Goal: Communication & Community: Participate in discussion

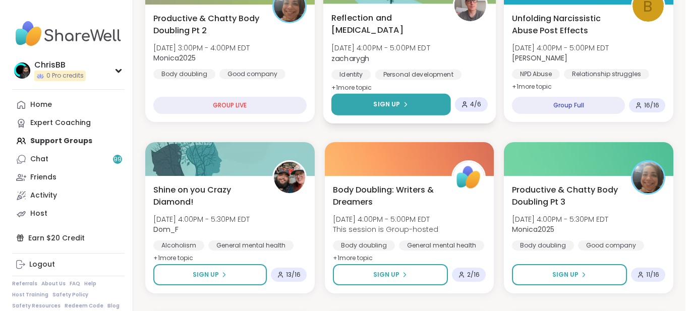
scroll to position [353, 0]
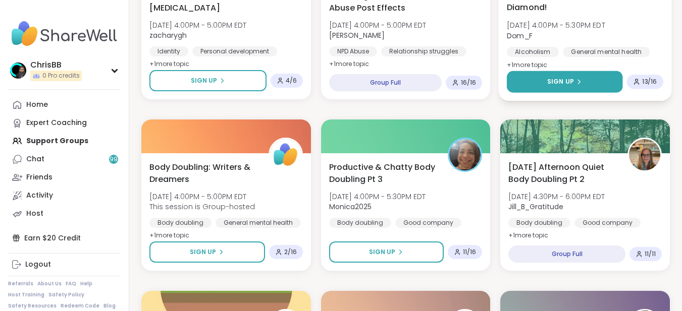
click at [582, 77] on button "Sign Up" at bounding box center [564, 82] width 116 height 22
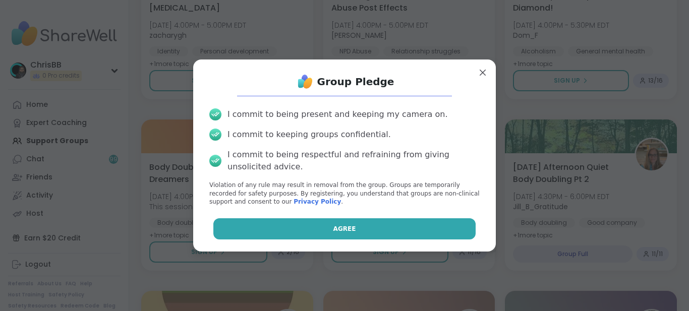
click at [336, 229] on span "Agree" at bounding box center [344, 228] width 23 height 9
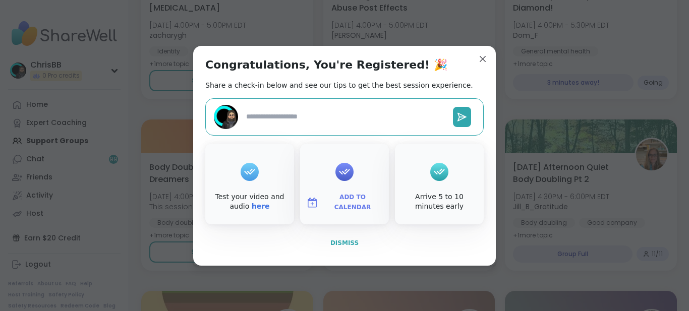
type textarea "*"
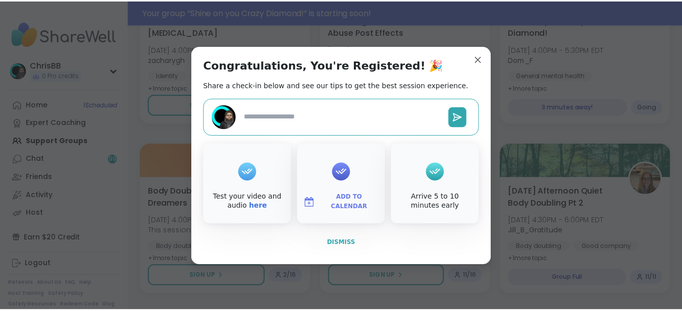
scroll to position [377, 0]
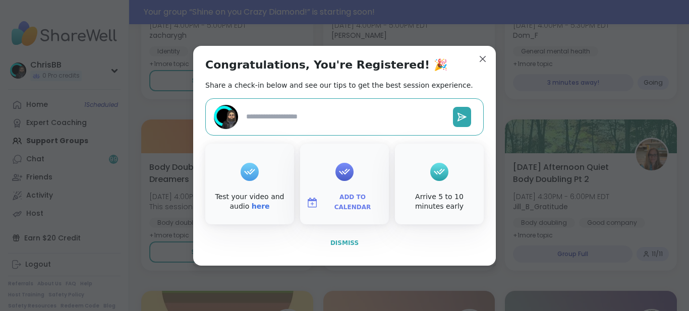
click at [341, 240] on span "Dismiss" at bounding box center [344, 243] width 28 height 7
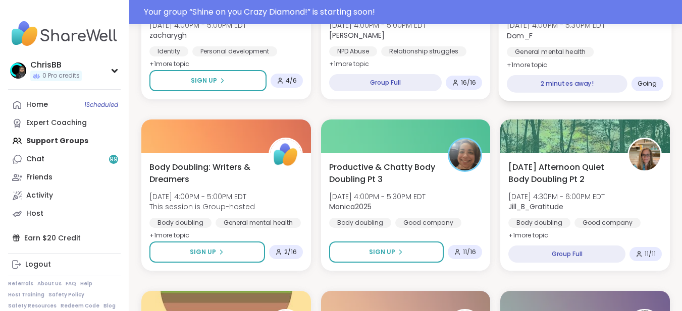
click at [559, 51] on div "General mental health" at bounding box center [549, 52] width 87 height 10
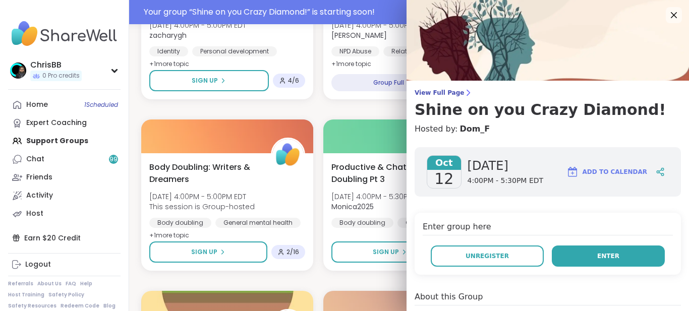
click at [604, 258] on button "Enter" at bounding box center [608, 256] width 113 height 21
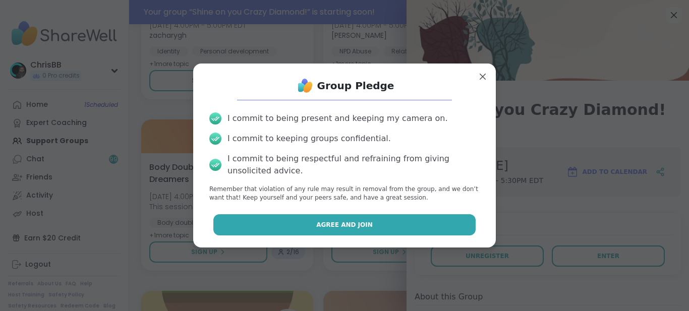
click at [344, 222] on span "Agree and Join" at bounding box center [344, 224] width 56 height 9
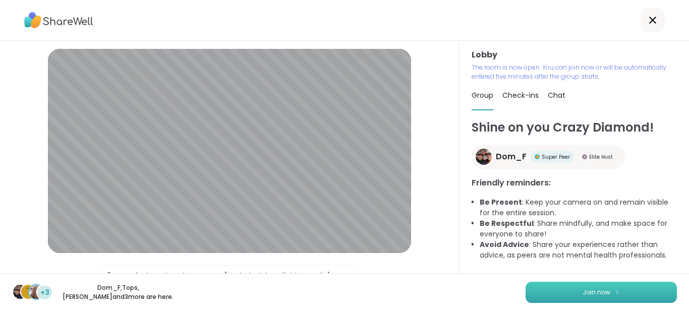
click at [585, 299] on button "Join now" at bounding box center [601, 292] width 151 height 21
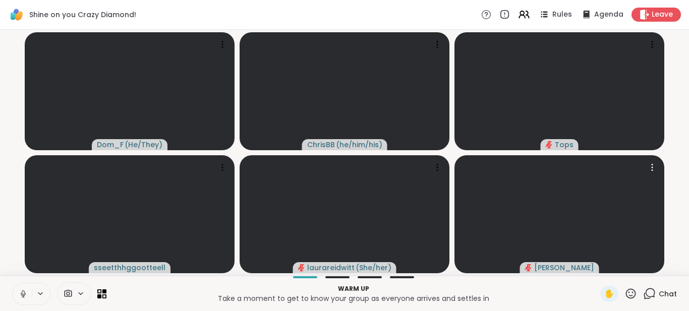
click at [22, 292] on icon at bounding box center [23, 293] width 3 height 5
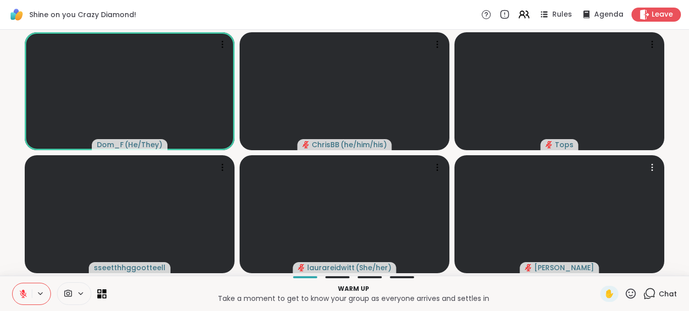
click at [24, 296] on icon at bounding box center [23, 294] width 9 height 9
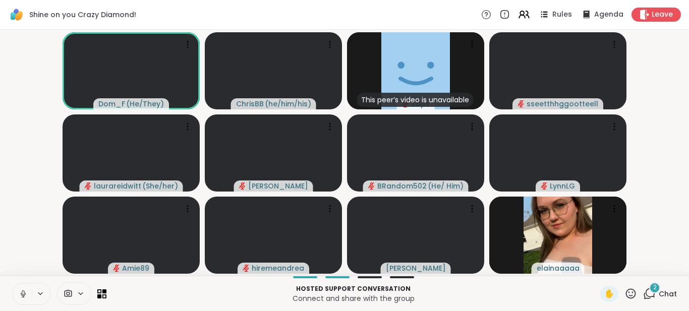
click at [660, 239] on video-player-container "Dom_F ( He/They ) [PERSON_NAME] ( he/him/his ) This peer’s video is unavailable…" at bounding box center [344, 153] width 677 height 238
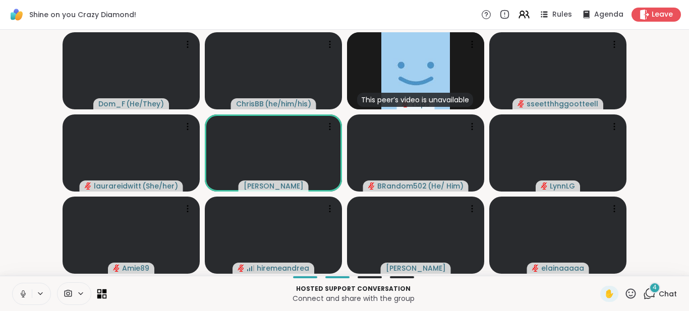
click at [97, 293] on icon at bounding box center [99, 291] width 5 height 5
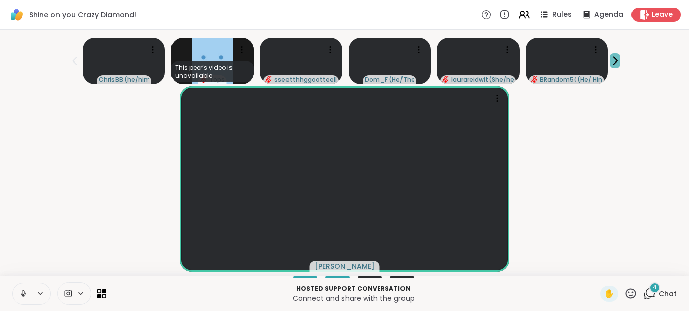
click at [616, 58] on icon at bounding box center [615, 60] width 11 height 11
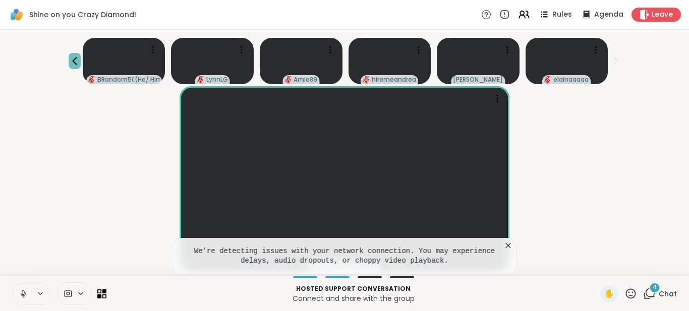
click at [72, 63] on icon at bounding box center [75, 61] width 12 height 12
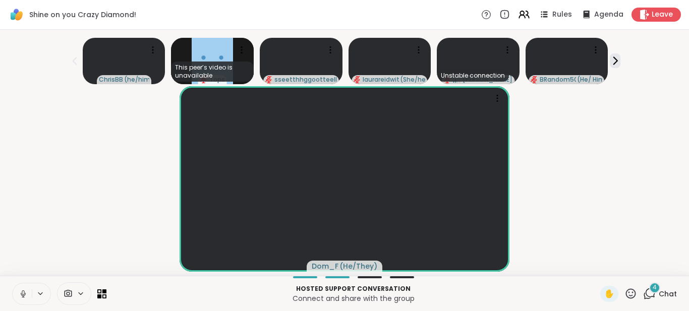
click at [21, 298] on icon at bounding box center [23, 294] width 9 height 9
click at [25, 294] on icon at bounding box center [23, 294] width 9 height 9
click at [23, 295] on icon at bounding box center [23, 294] width 9 height 9
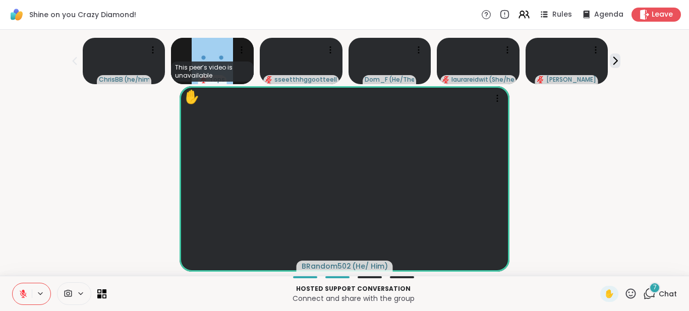
click at [645, 296] on icon at bounding box center [649, 294] width 13 height 13
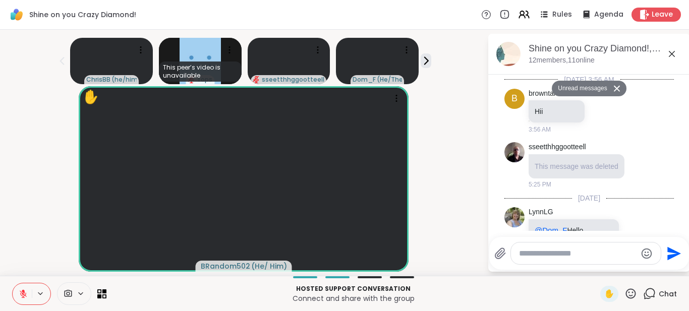
scroll to position [598, 0]
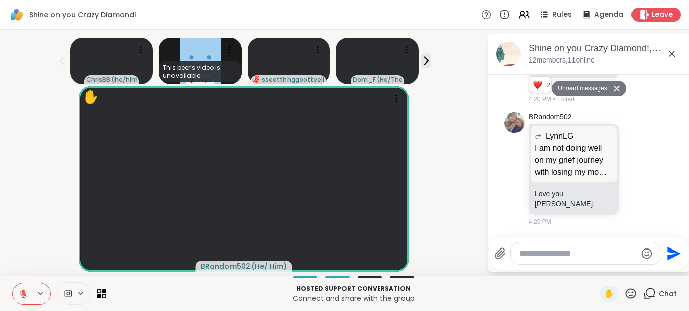
click at [583, 257] on textarea "Type your message" at bounding box center [578, 254] width 118 height 10
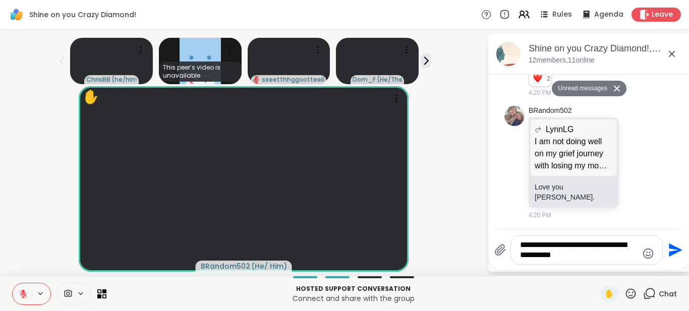
type textarea "**********"
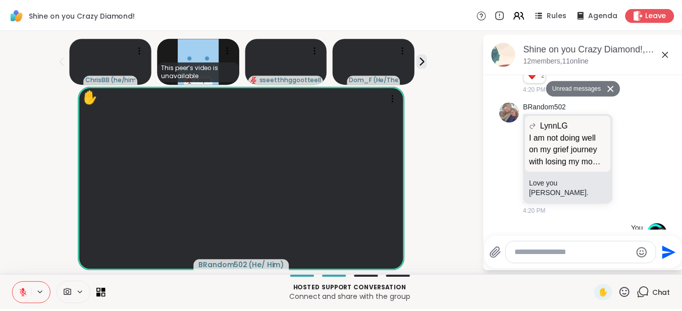
scroll to position [671, 0]
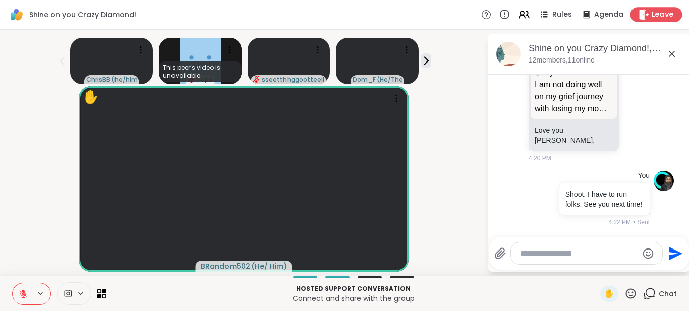
click at [653, 17] on span "Leave" at bounding box center [663, 15] width 22 height 11
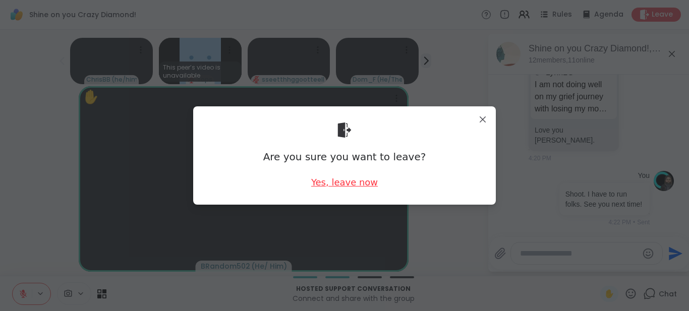
click at [335, 185] on div "Yes, leave now" at bounding box center [344, 182] width 67 height 13
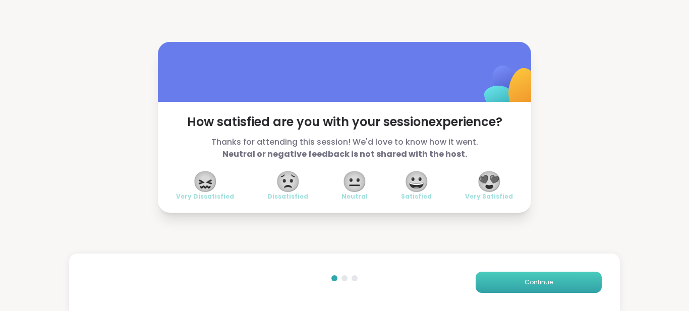
click at [516, 288] on button "Continue" at bounding box center [539, 282] width 126 height 21
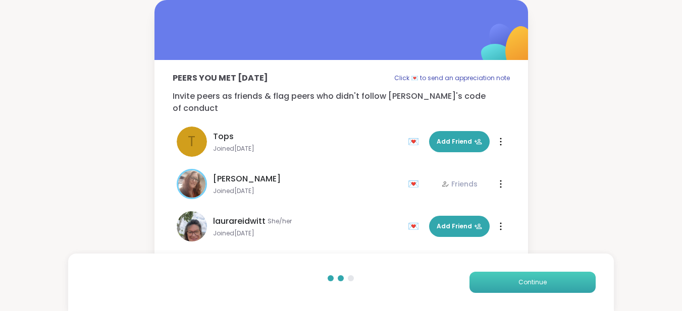
click at [516, 288] on button "Continue" at bounding box center [532, 282] width 126 height 21
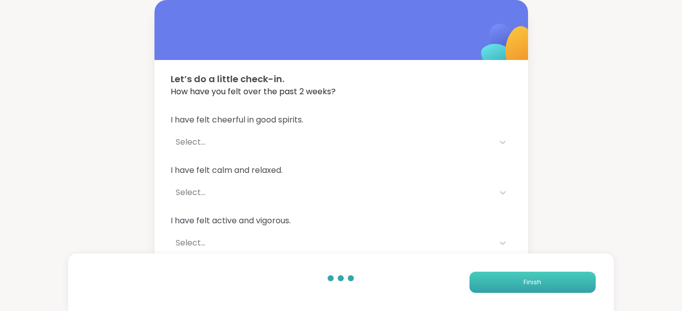
click at [516, 288] on button "Finish" at bounding box center [532, 282] width 126 height 21
